Goal: Information Seeking & Learning: Learn about a topic

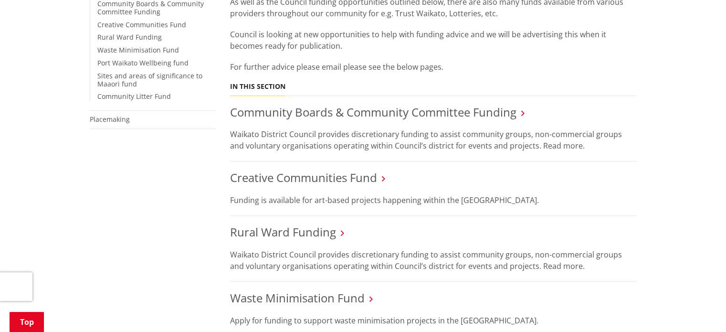
scroll to position [248, 0]
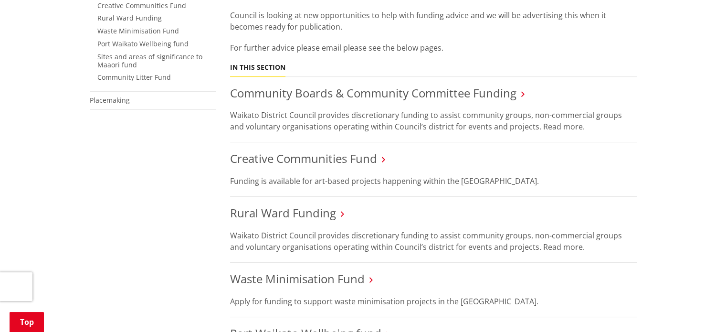
click at [308, 83] on li "Community Boards & Community Committee Funding Waikato District Council provide…" at bounding box center [433, 110] width 406 height 66
click at [305, 93] on link "Community Boards & Community Committee Funding" at bounding box center [373, 93] width 286 height 16
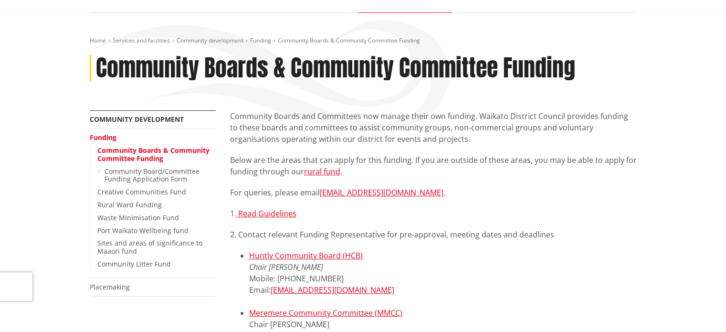
scroll to position [95, 0]
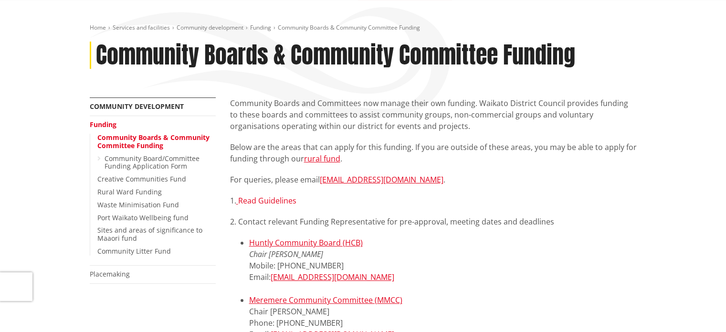
click at [265, 201] on link "Read Guidelines" at bounding box center [267, 200] width 58 height 10
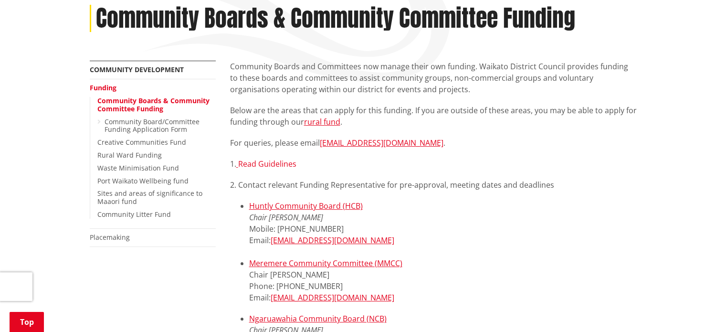
scroll to position [134, 0]
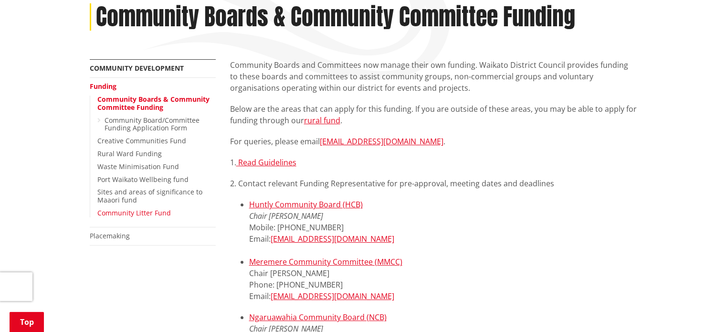
click at [125, 212] on link "Community Litter Fund" at bounding box center [133, 212] width 73 height 9
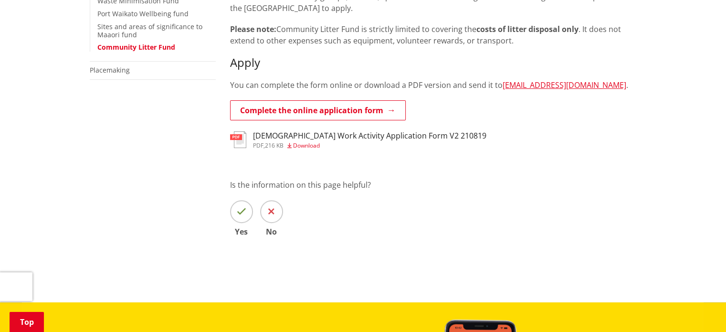
scroll to position [229, 0]
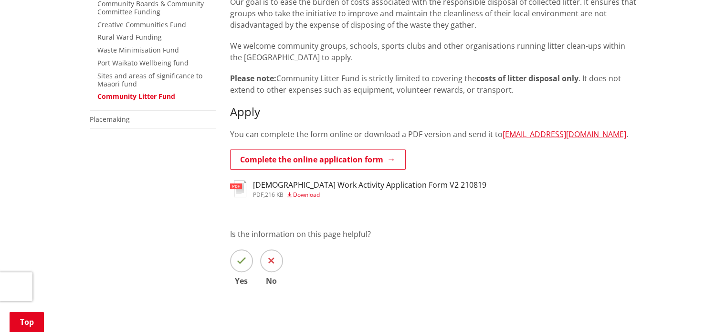
click at [270, 104] on div "The Community Litter Fund is a dedicated financial support initiative provided …" at bounding box center [433, 67] width 406 height 207
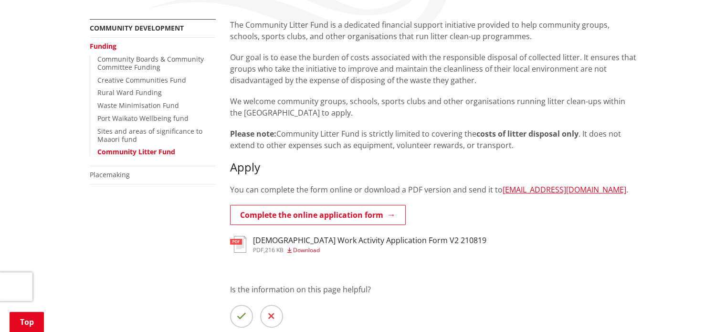
scroll to position [172, 0]
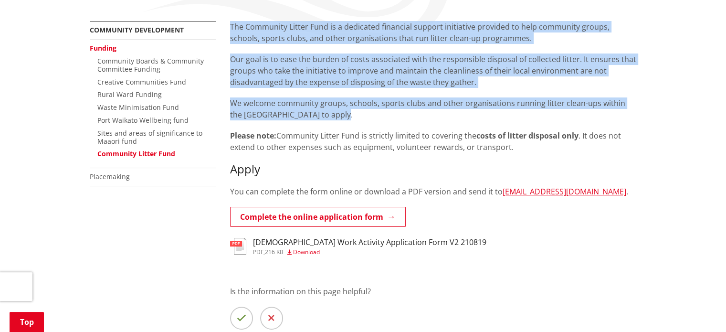
drag, startPoint x: 331, startPoint y: 118, endPoint x: 229, endPoint y: 25, distance: 137.4
click at [230, 25] on div "The Community Litter Fund is a dedicated financial support initiative provided …" at bounding box center [433, 124] width 406 height 207
click at [230, 25] on p "The Community Litter Fund is a dedicated financial support initiative provided …" at bounding box center [433, 32] width 406 height 23
drag, startPoint x: 232, startPoint y: 26, endPoint x: 334, endPoint y: 112, distance: 133.0
click at [334, 112] on div "The Community Litter Fund is a dedicated financial support initiative provided …" at bounding box center [433, 124] width 406 height 207
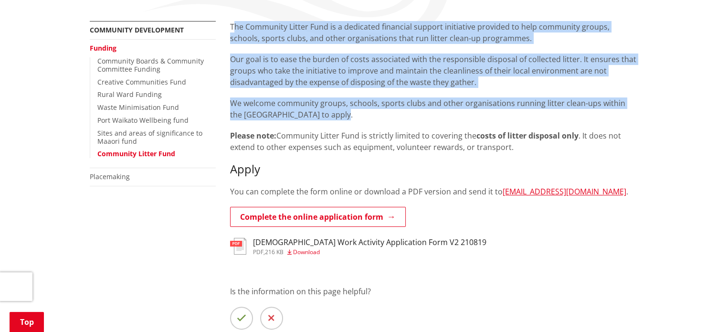
click at [332, 114] on p "We welcome community groups, schools, sports clubs and other organisations runn…" at bounding box center [433, 108] width 406 height 23
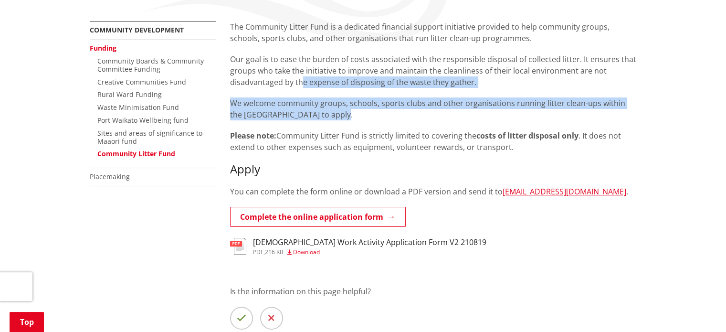
drag, startPoint x: 332, startPoint y: 118, endPoint x: 303, endPoint y: 85, distance: 43.3
click at [303, 85] on div "The Community Litter Fund is a dedicated financial support initiative provided …" at bounding box center [433, 124] width 406 height 207
click at [303, 85] on p "Our goal is to ease the burden of costs associated with the responsible disposa…" at bounding box center [433, 70] width 406 height 34
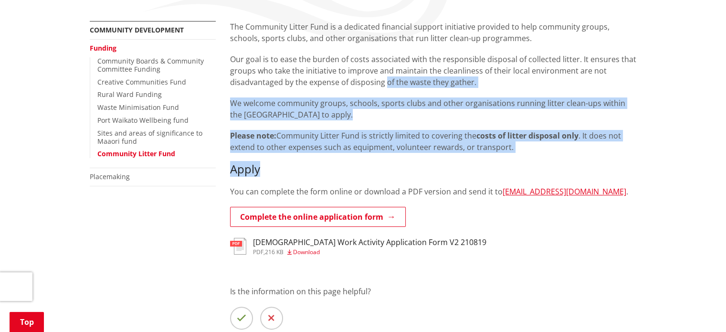
drag, startPoint x: 443, startPoint y: 171, endPoint x: 385, endPoint y: 82, distance: 106.6
click at [385, 82] on div "The Community Litter Fund is a dedicated financial support initiative provided …" at bounding box center [433, 124] width 406 height 207
click at [385, 82] on p "Our goal is to ease the burden of costs associated with the responsible disposa…" at bounding box center [433, 70] width 406 height 34
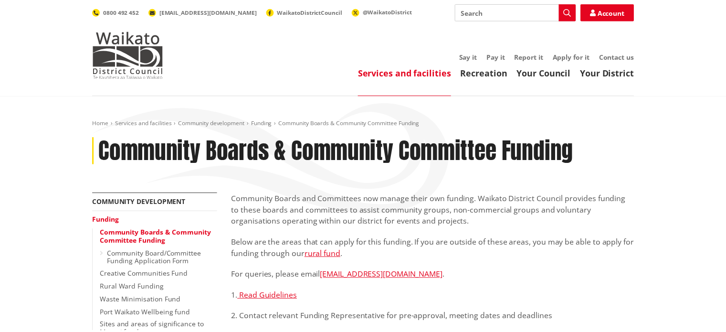
scroll to position [134, 0]
